Goal: Task Accomplishment & Management: Manage account settings

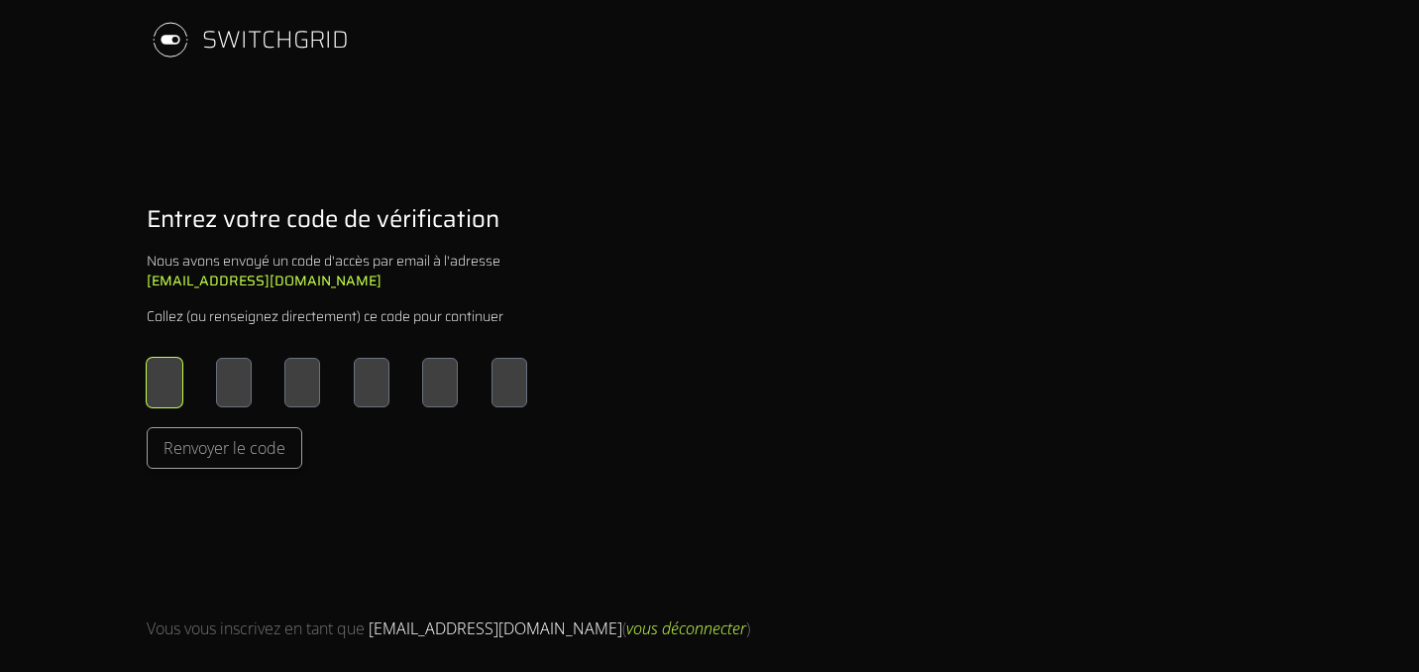
type input "*"
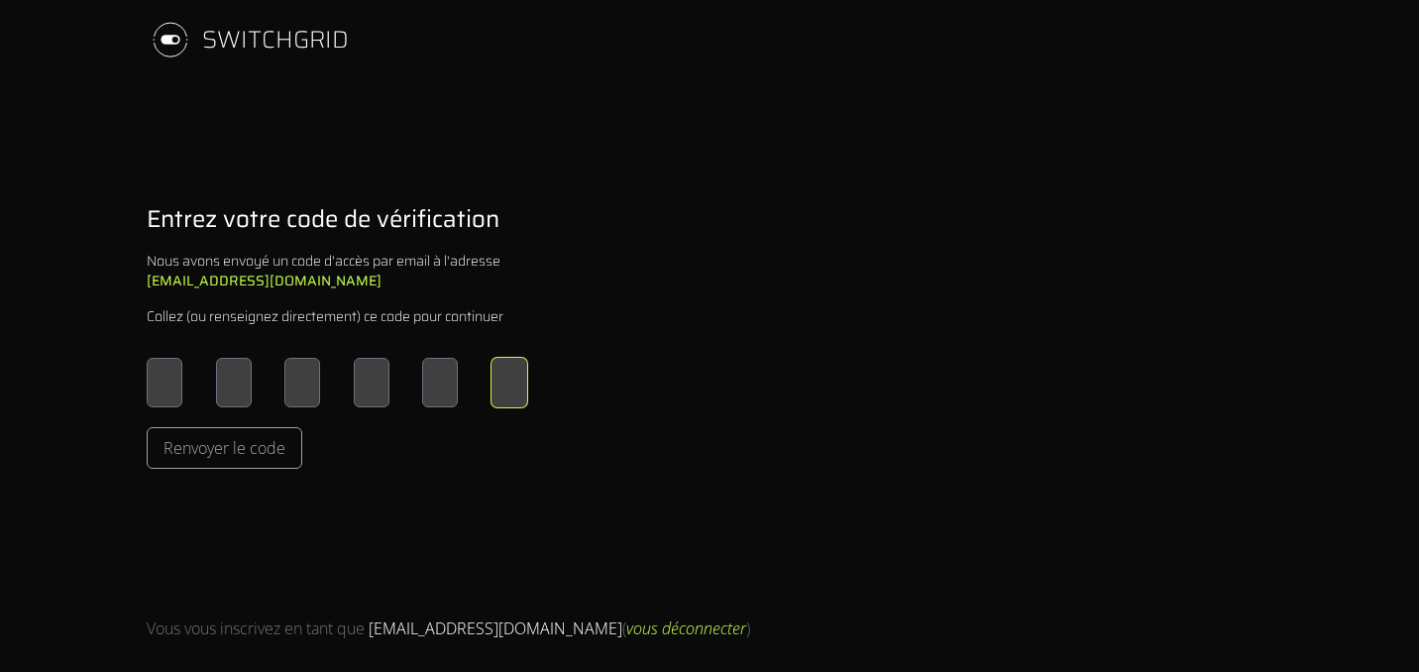
type input "*"
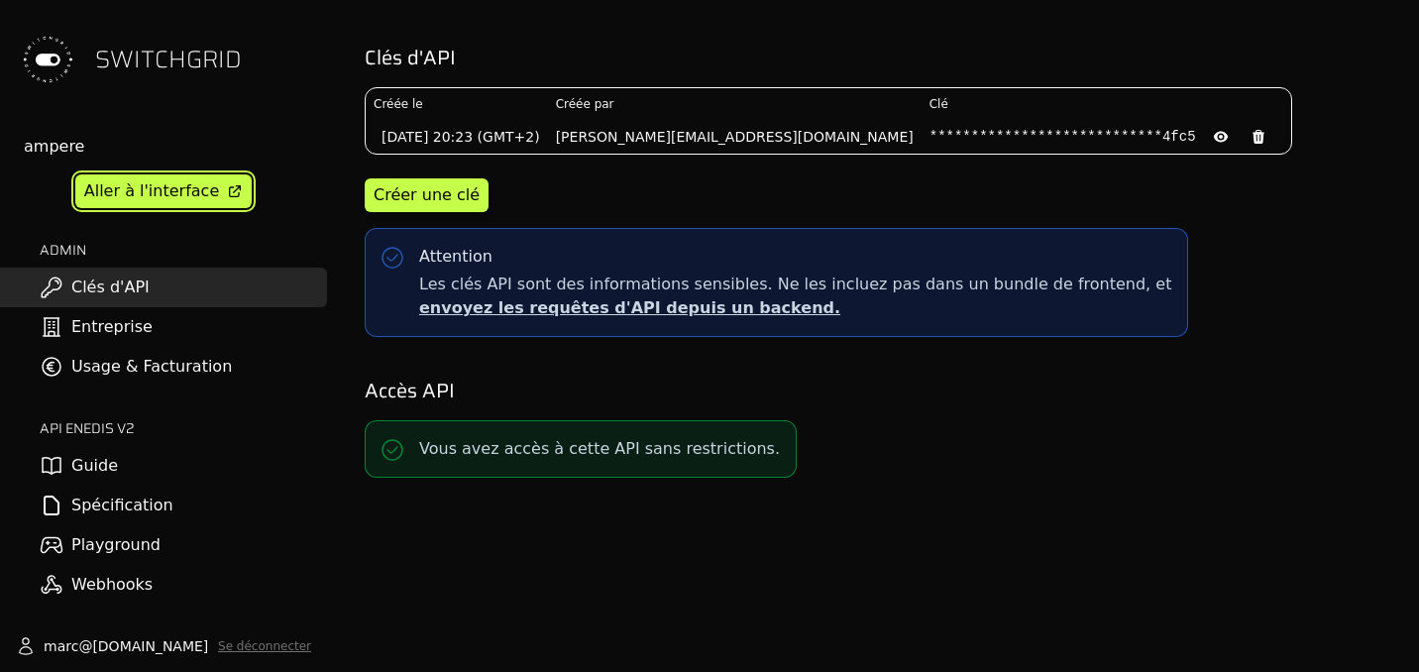
click at [142, 183] on div "Aller à l'interface" at bounding box center [151, 191] width 135 height 24
click at [132, 354] on link "Usage & Facturation" at bounding box center [163, 367] width 327 height 40
